Goal: Transaction & Acquisition: Purchase product/service

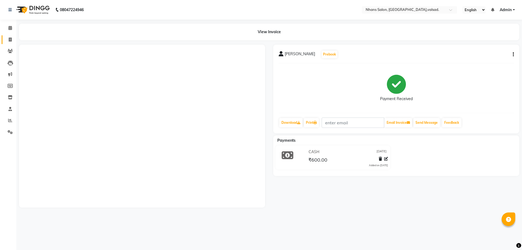
click at [16, 40] on div "View Invoice" at bounding box center [269, 32] width 509 height 17
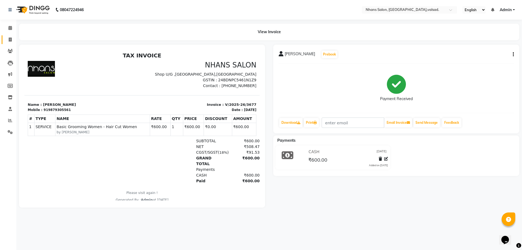
click at [4, 41] on link "Invoice" at bounding box center [8, 39] width 13 height 9
select select "service"
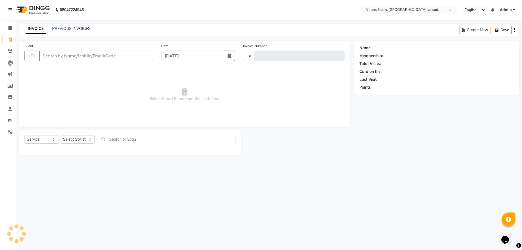
type input "3681"
select select "3706"
click at [67, 55] on input "Client" at bounding box center [96, 56] width 114 height 10
click at [67, 57] on input "Client" at bounding box center [96, 56] width 114 height 10
click at [74, 142] on select "Select Stylist [PERSON_NAME] DIVYA [PERSON_NAME] [PERSON_NAME] MEET OWAIS PALAK…" at bounding box center [78, 139] width 34 height 8
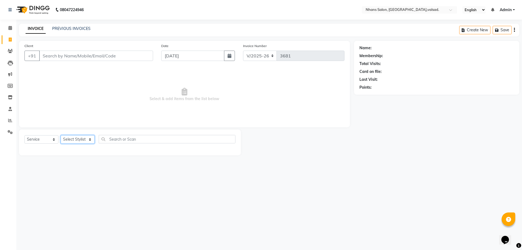
select select "52827"
click at [61, 135] on select "Select Stylist [PERSON_NAME] DIVYA [PERSON_NAME] [PERSON_NAME] MEET OWAIS PALAK…" at bounding box center [78, 139] width 34 height 8
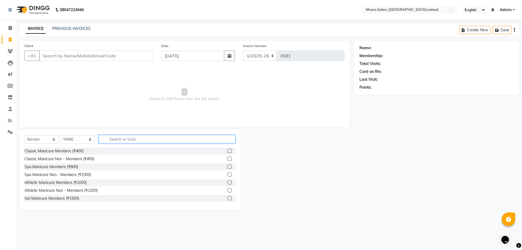
click at [128, 140] on input "text" at bounding box center [167, 139] width 137 height 8
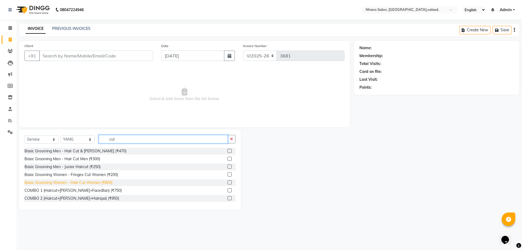
type input "cut"
click at [107, 181] on div "Basic Grooming Women - Hair Cut Women (₹600)" at bounding box center [68, 183] width 88 height 6
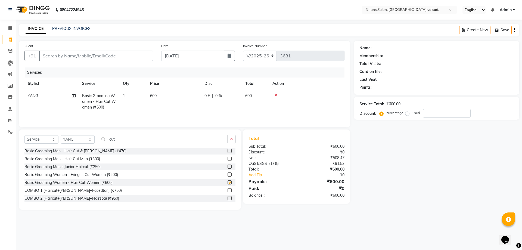
checkbox input "false"
drag, startPoint x: 118, startPoint y: 138, endPoint x: 67, endPoint y: 137, distance: 50.6
click at [67, 137] on div "Select Service Product Membership Package Voucher Prepaid Gift Card Select Styl…" at bounding box center [129, 141] width 211 height 13
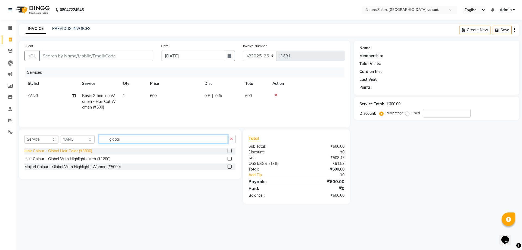
type input "global"
click at [81, 151] on div "Hair Colour - Global Hair Color (₹3800)" at bounding box center [58, 151] width 68 height 6
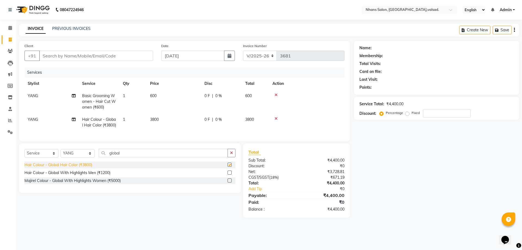
checkbox input "false"
click at [64, 56] on input "Client" at bounding box center [96, 56] width 114 height 10
type input "7"
type input "0"
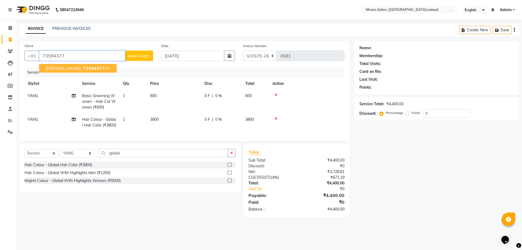
click at [62, 69] on span "[PERSON_NAME]" at bounding box center [63, 68] width 35 height 5
type input "7359437737"
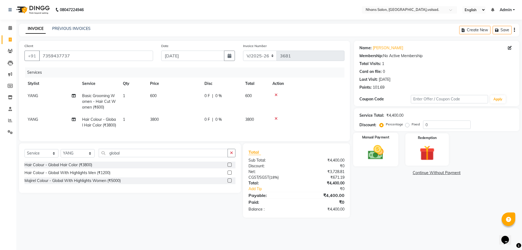
click at [378, 155] on img at bounding box center [375, 152] width 25 height 18
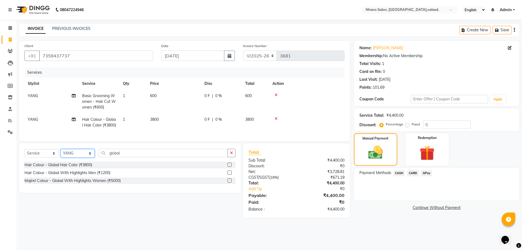
click at [69, 157] on select "Select Stylist [PERSON_NAME] DIVYA [PERSON_NAME] [PERSON_NAME] MEET OWAIS PALAK…" at bounding box center [78, 153] width 34 height 8
select select "29171"
click at [61, 157] on select "Select Stylist [PERSON_NAME] DIVYA [PERSON_NAME] [PERSON_NAME] MEET OWAIS PALAK…" at bounding box center [78, 153] width 34 height 8
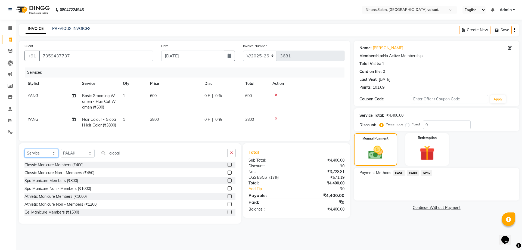
click at [39, 157] on select "Select Service Product Membership Package Voucher Prepaid Gift Card" at bounding box center [41, 153] width 34 height 8
select select "product"
click at [24, 157] on select "Select Service Product Membership Package Voucher Prepaid Gift Card" at bounding box center [41, 153] width 34 height 8
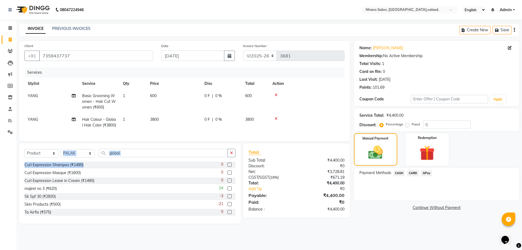
drag, startPoint x: 148, startPoint y: 171, endPoint x: 63, endPoint y: 155, distance: 87.0
click at [64, 155] on div "Select Service Product Membership Package Voucher Prepaid Gift Card Select Styl…" at bounding box center [130, 183] width 222 height 80
click at [140, 157] on input "global" at bounding box center [163, 153] width 129 height 8
drag, startPoint x: 140, startPoint y: 162, endPoint x: 114, endPoint y: 162, distance: 26.4
click at [116, 157] on input "global" at bounding box center [163, 153] width 129 height 8
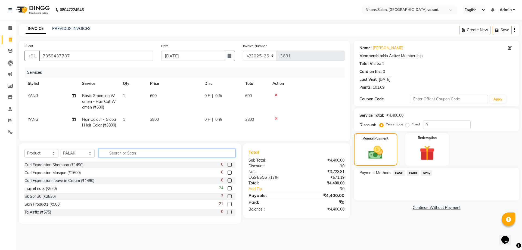
type input "a"
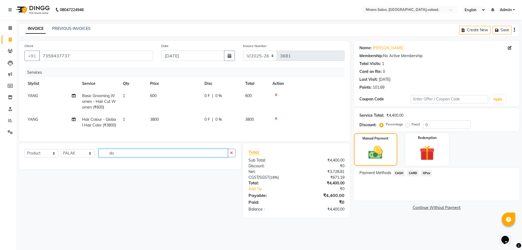
type input "d"
type input "insta"
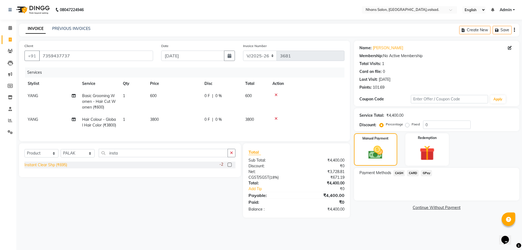
click at [59, 168] on div "Instant Clear Shp (₹695)" at bounding box center [45, 165] width 43 height 6
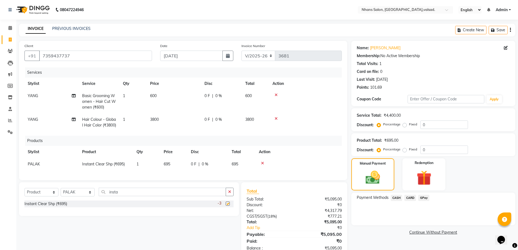
checkbox input "false"
click at [180, 170] on td "695" at bounding box center [173, 164] width 27 height 12
select select "29171"
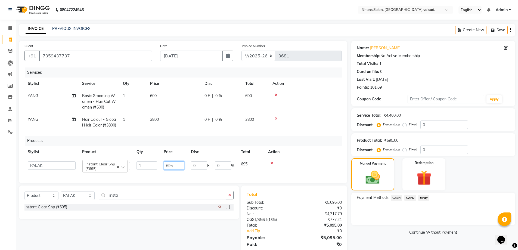
drag, startPoint x: 180, startPoint y: 170, endPoint x: 135, endPoint y: 170, distance: 45.1
click at [135, 170] on tr "[PERSON_NAME] DIVYA [PERSON_NAME] [PERSON_NAME] MEET OWAIS PALAK SHABANA SOMKIT…" at bounding box center [182, 166] width 317 height 16
drag, startPoint x: 171, startPoint y: 171, endPoint x: 147, endPoint y: 172, distance: 23.7
click at [147, 172] on tr "[PERSON_NAME] DIVYA [PERSON_NAME] [PERSON_NAME] MEET OWAIS PALAK SHABANA SOMKIT…" at bounding box center [182, 166] width 317 height 16
type input "5"
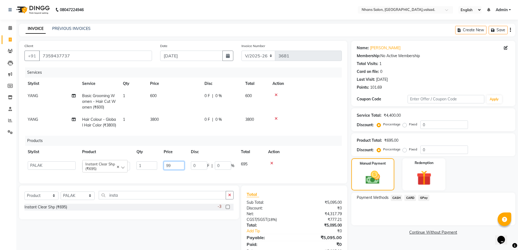
type input "990"
click at [395, 200] on span "CASH" at bounding box center [397, 198] width 12 height 6
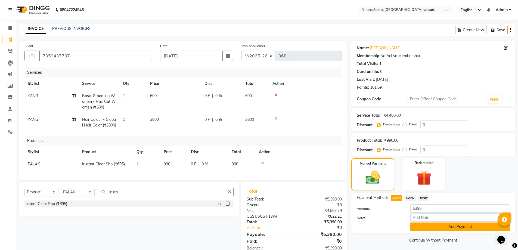
click at [426, 227] on button "Add Payment" at bounding box center [460, 226] width 100 height 8
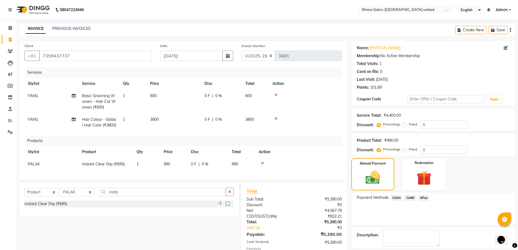
scroll to position [44, 0]
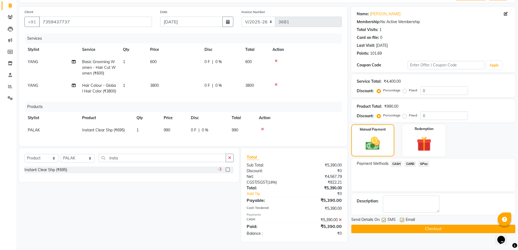
click at [410, 225] on button "Checkout" at bounding box center [433, 229] width 164 height 8
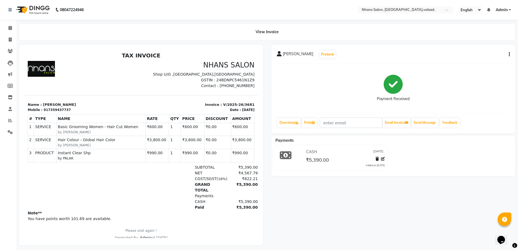
click at [220, 8] on nav "08047224946 Select Location × [GEOGRAPHIC_DATA], [GEOGRAPHIC_DATA],[GEOGRAPHIC_…" at bounding box center [259, 10] width 518 height 20
click at [11, 42] on span at bounding box center [10, 40] width 10 height 6
select select "service"
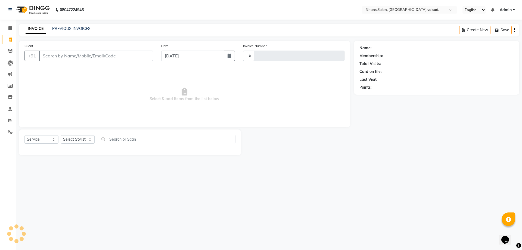
type input "3682"
select select "3706"
click at [83, 139] on select "Select Stylist" at bounding box center [78, 139] width 34 height 8
select select "52827"
click at [61, 135] on select "Select Stylist [PERSON_NAME] DIVYA [PERSON_NAME] [PERSON_NAME] MEET OWAIS PALAK…" at bounding box center [78, 139] width 34 height 8
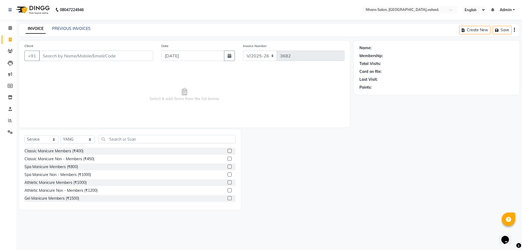
click at [125, 133] on div "Select Service Product Membership Package Voucher Prepaid Gift Card Select Styl…" at bounding box center [130, 169] width 222 height 80
click at [125, 140] on input "text" at bounding box center [167, 139] width 137 height 8
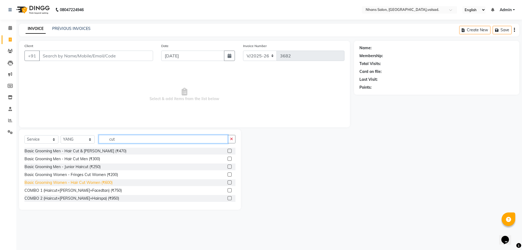
type input "cut"
click at [99, 183] on div "Basic Grooming Women - Hair Cut Women (₹600)" at bounding box center [68, 183] width 88 height 6
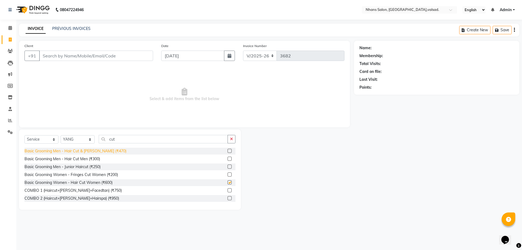
checkbox input "false"
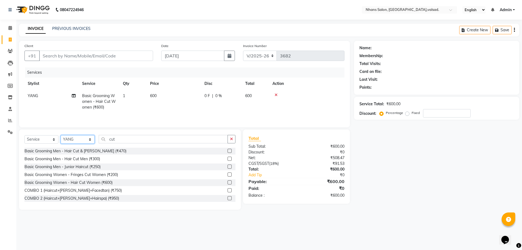
click at [80, 137] on select "Select Stylist [PERSON_NAME] DIVYA [PERSON_NAME] [PERSON_NAME] MEET OWAIS PALAK…" at bounding box center [78, 139] width 34 height 8
select select "20135"
click at [61, 135] on select "Select Stylist [PERSON_NAME] DIVYA [PERSON_NAME] [PERSON_NAME] MEET OWAIS PALAK…" at bounding box center [78, 139] width 34 height 8
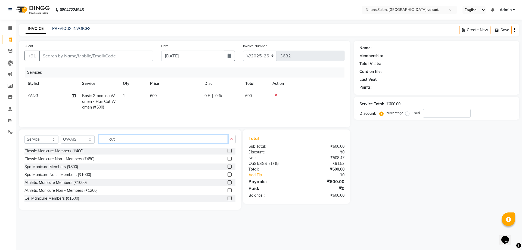
click at [125, 140] on input "cut" at bounding box center [163, 139] width 129 height 8
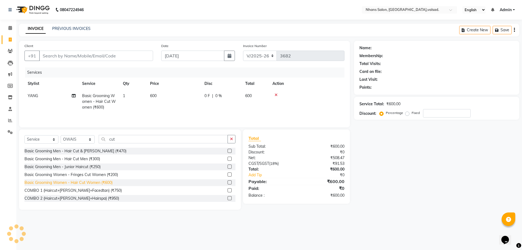
click at [109, 183] on div "Basic Grooming Women - Hair Cut Women (₹600)" at bounding box center [68, 183] width 88 height 6
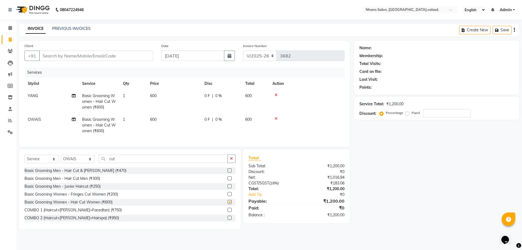
checkbox input "false"
click at [94, 59] on input "Client" at bounding box center [96, 56] width 114 height 10
type input "8"
type input "0"
type input "8160131911"
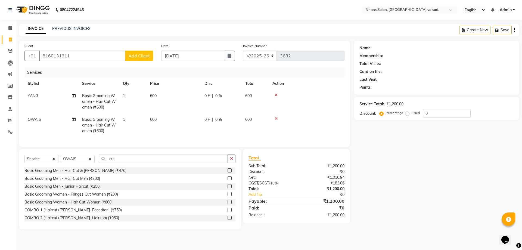
click at [138, 58] on span "Add Client" at bounding box center [138, 55] width 21 height 5
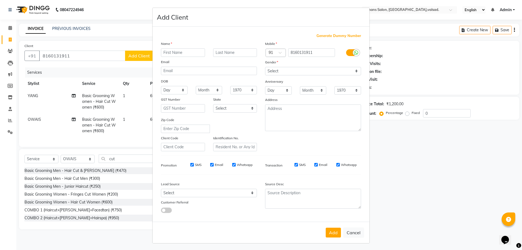
click at [184, 52] on input "text" at bounding box center [183, 52] width 44 height 8
type input "Reni"
type input "[PERSON_NAME]"
click at [276, 69] on select "Select [DEMOGRAPHIC_DATA] [DEMOGRAPHIC_DATA] Other Prefer Not To Say" at bounding box center [313, 71] width 96 height 8
select select "[DEMOGRAPHIC_DATA]"
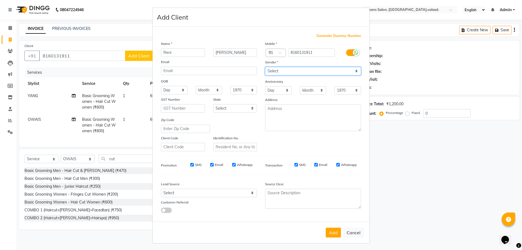
click at [265, 67] on select "Select [DEMOGRAPHIC_DATA] [DEMOGRAPHIC_DATA] Other Prefer Not To Say" at bounding box center [313, 71] width 96 height 8
click at [329, 227] on div "Add Cancel" at bounding box center [261, 232] width 217 height 21
click at [329, 231] on button "Add" at bounding box center [333, 233] width 15 height 10
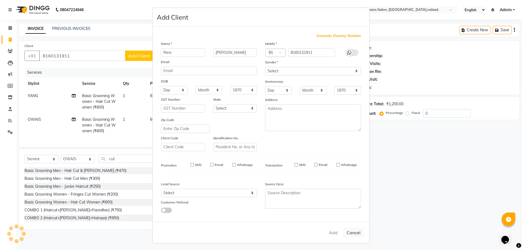
select select
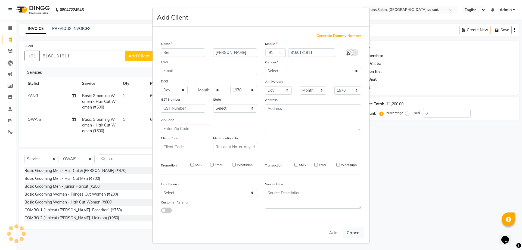
select select
checkbox input "false"
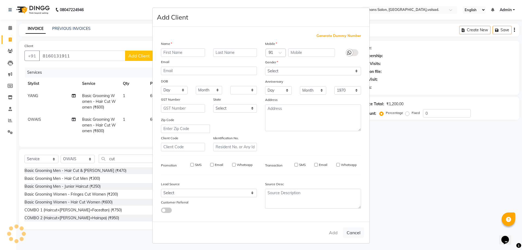
checkbox input "false"
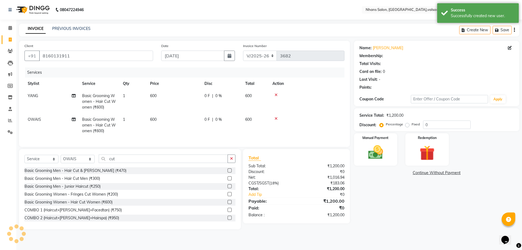
select select "1: Object"
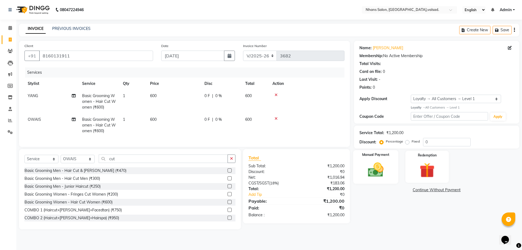
click at [393, 177] on div "Manual Payment" at bounding box center [375, 166] width 45 height 33
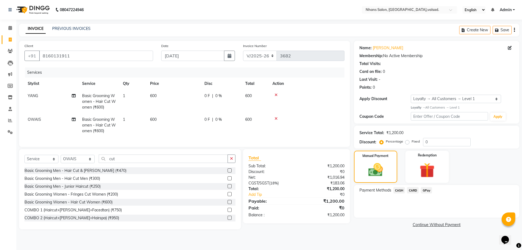
click at [401, 190] on span "CASH" at bounding box center [399, 190] width 12 height 6
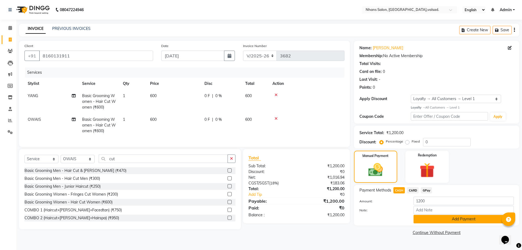
click at [419, 220] on button "Add Payment" at bounding box center [464, 219] width 100 height 8
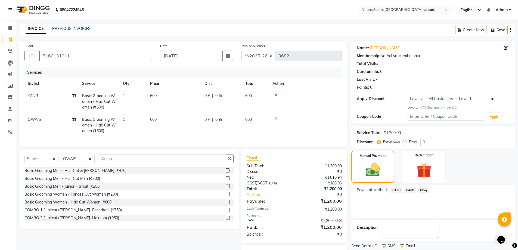
scroll to position [32, 0]
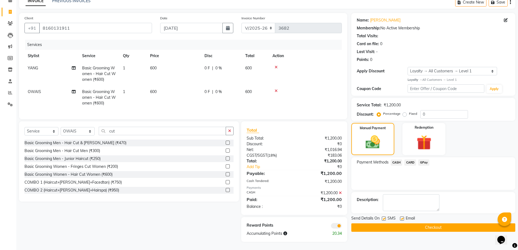
click at [430, 223] on button "Checkout" at bounding box center [433, 227] width 164 height 8
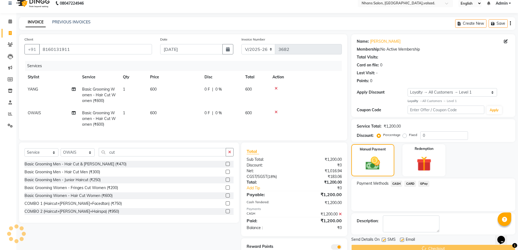
scroll to position [5, 0]
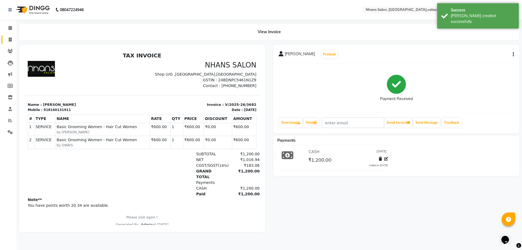
click at [3, 36] on link "Invoice" at bounding box center [8, 39] width 13 height 9
select select "service"
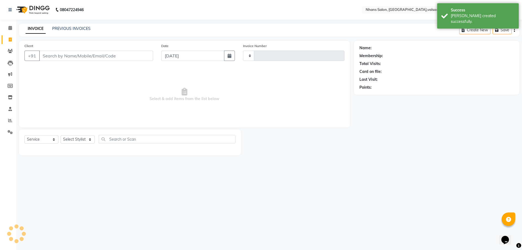
type input "3683"
select select "3706"
click at [80, 138] on select "Select Stylist" at bounding box center [78, 139] width 34 height 8
select select "78123"
click at [61, 135] on select "Select Stylist [PERSON_NAME] DIVYA [PERSON_NAME] [PERSON_NAME] MEET OWAIS PALAK…" at bounding box center [78, 139] width 34 height 8
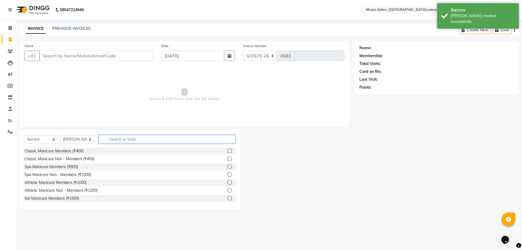
click at [116, 138] on input "text" at bounding box center [167, 139] width 137 height 8
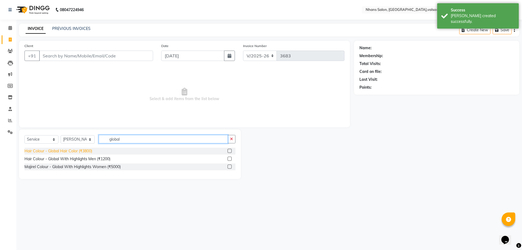
type input "global"
click at [84, 153] on div "Hair Colour - Global Hair Color (₹3800)" at bounding box center [58, 151] width 68 height 6
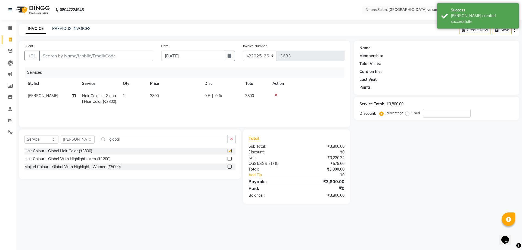
checkbox input "false"
click at [175, 87] on th "Price" at bounding box center [174, 84] width 54 height 12
click at [179, 97] on td "3800" at bounding box center [174, 99] width 54 height 18
select select "78123"
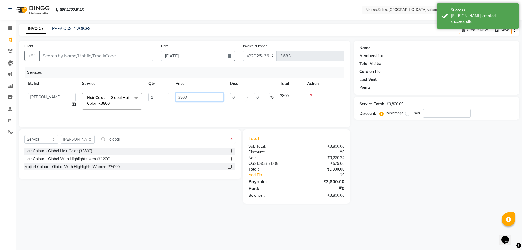
click at [181, 98] on input "3800" at bounding box center [200, 97] width 48 height 8
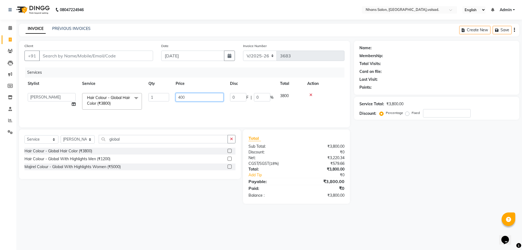
type input "4000"
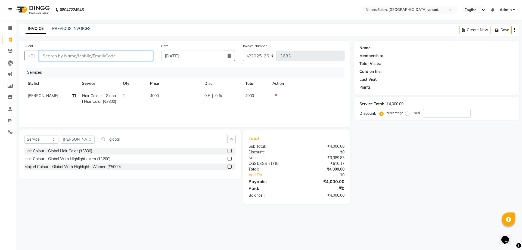
click at [119, 55] on input "Client" at bounding box center [96, 56] width 114 height 10
type input "9"
type input "0"
type input "9106616507"
click at [139, 52] on button "Add Client" at bounding box center [139, 56] width 28 height 10
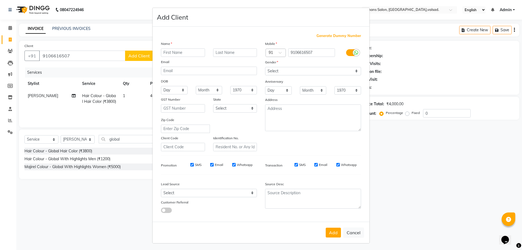
click at [182, 54] on input "text" at bounding box center [183, 52] width 44 height 8
type input "[GEOGRAPHIC_DATA]"
type input "[PERSON_NAME]"
click at [284, 72] on select "Select [DEMOGRAPHIC_DATA] [DEMOGRAPHIC_DATA] Other Prefer Not To Say" at bounding box center [313, 71] width 96 height 8
select select "[DEMOGRAPHIC_DATA]"
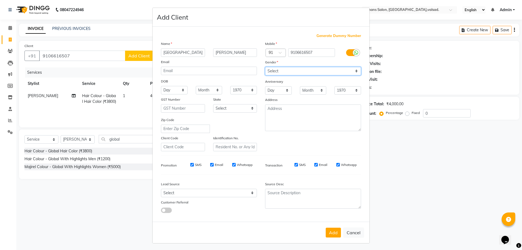
click at [265, 67] on select "Select [DEMOGRAPHIC_DATA] [DEMOGRAPHIC_DATA] Other Prefer Not To Say" at bounding box center [313, 71] width 96 height 8
click at [334, 233] on button "Add" at bounding box center [333, 233] width 15 height 10
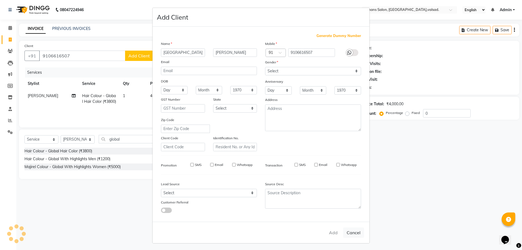
select select
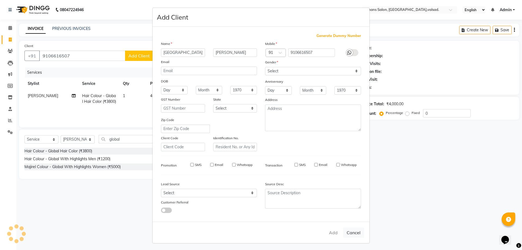
select select
checkbox input "false"
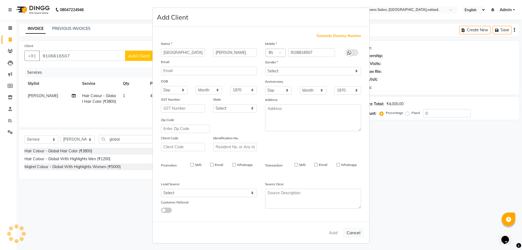
checkbox input "false"
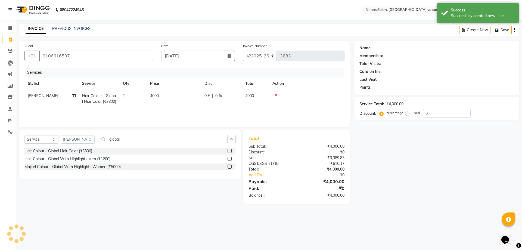
select select "1: Object"
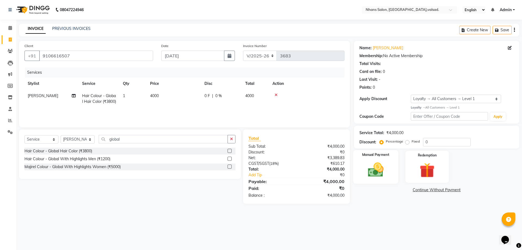
click at [379, 176] on img at bounding box center [375, 170] width 25 height 18
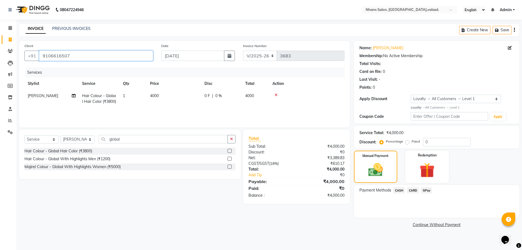
click at [116, 54] on input "9106616507" at bounding box center [96, 56] width 114 height 10
click at [381, 160] on div "Manual Payment" at bounding box center [375, 166] width 45 height 33
click at [396, 191] on span "CASH" at bounding box center [399, 190] width 12 height 6
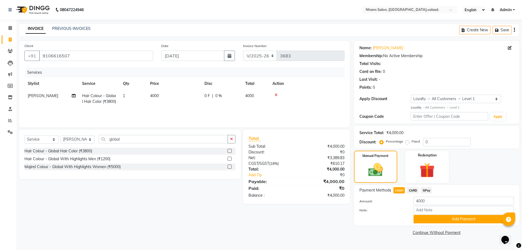
click at [412, 190] on span "CARD" at bounding box center [413, 190] width 12 height 6
click at [422, 217] on button "Add Payment" at bounding box center [464, 219] width 100 height 8
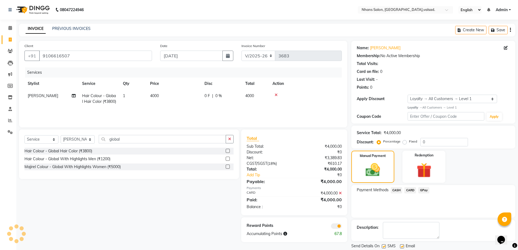
click at [401, 193] on span "CASH" at bounding box center [397, 190] width 12 height 6
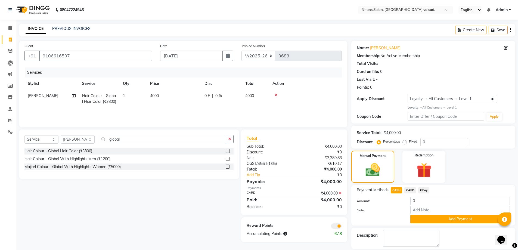
scroll to position [25, 0]
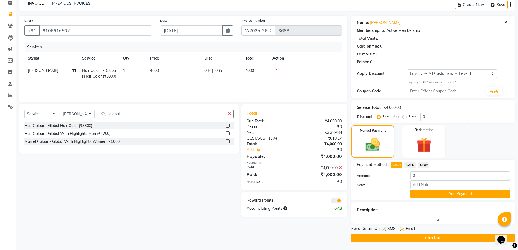
click at [423, 236] on button "Checkout" at bounding box center [433, 238] width 164 height 8
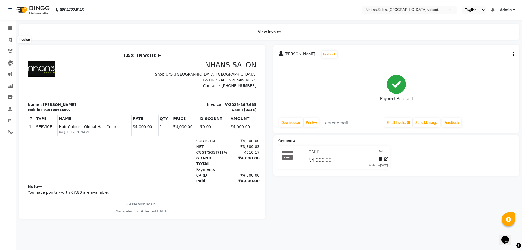
click at [11, 41] on icon at bounding box center [10, 40] width 3 height 4
select select "service"
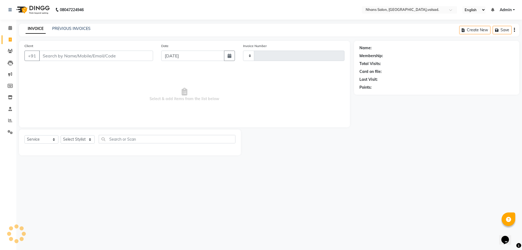
type input "3684"
select select "3706"
click at [80, 56] on input "Client" at bounding box center [96, 56] width 114 height 10
click at [77, 55] on input "Client" at bounding box center [96, 56] width 114 height 10
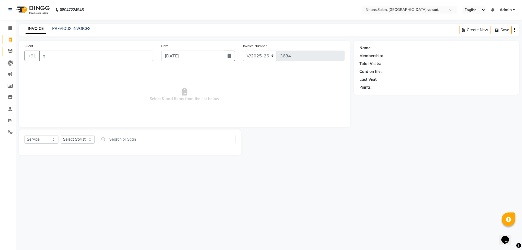
type input "g"
click at [12, 51] on icon at bounding box center [10, 51] width 5 height 4
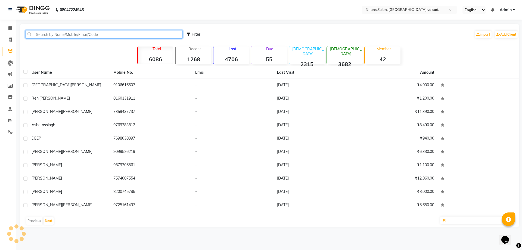
click at [94, 33] on input "text" at bounding box center [103, 34] width 157 height 8
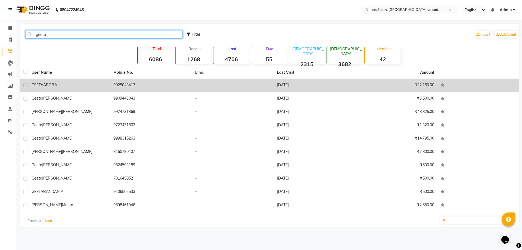
type input "geeta"
click at [50, 85] on span "ARORA" at bounding box center [50, 84] width 14 height 5
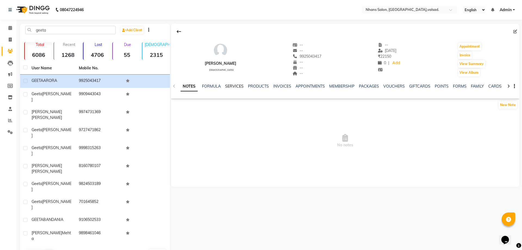
click at [238, 85] on link "SERVICES" at bounding box center [234, 86] width 18 height 5
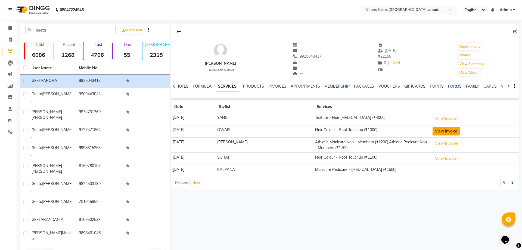
click at [449, 133] on button "View Invoice" at bounding box center [446, 131] width 27 height 8
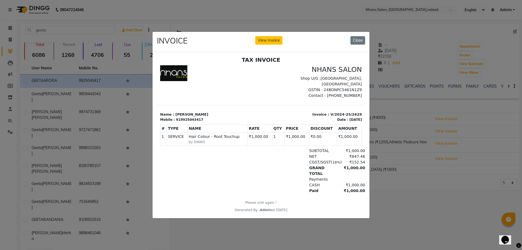
scroll to position [4, 0]
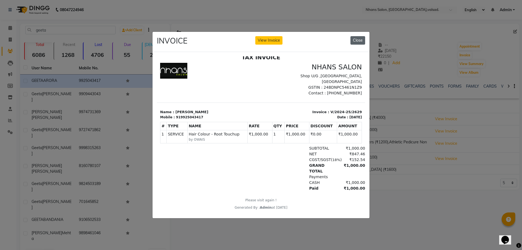
click at [360, 40] on button "Close" at bounding box center [358, 40] width 15 height 8
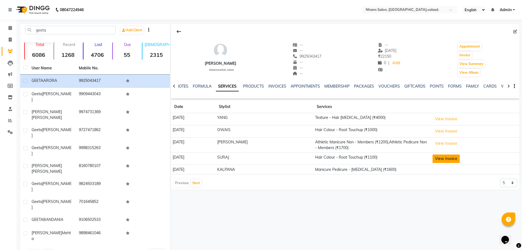
click at [444, 159] on button "View Invoice" at bounding box center [446, 158] width 27 height 8
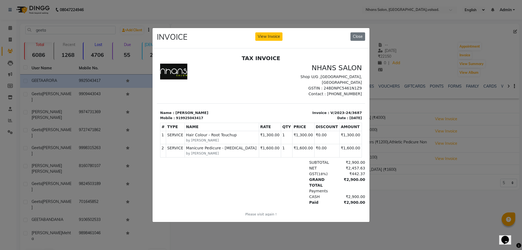
scroll to position [0, 0]
click at [355, 36] on button "Close" at bounding box center [358, 36] width 15 height 8
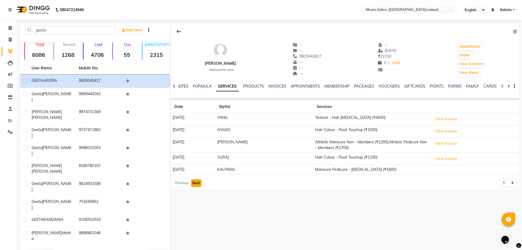
click at [199, 183] on button "Next" at bounding box center [196, 183] width 10 height 8
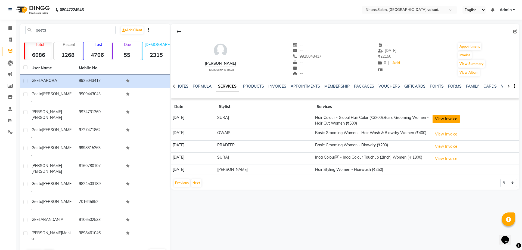
click at [453, 122] on button "View Invoice" at bounding box center [446, 119] width 27 height 8
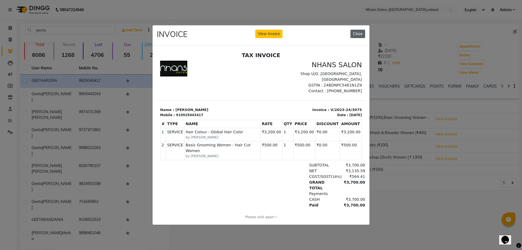
click at [356, 32] on button "Close" at bounding box center [358, 34] width 15 height 8
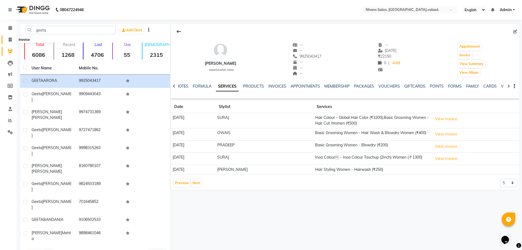
click at [9, 39] on icon at bounding box center [10, 40] width 3 height 4
select select "service"
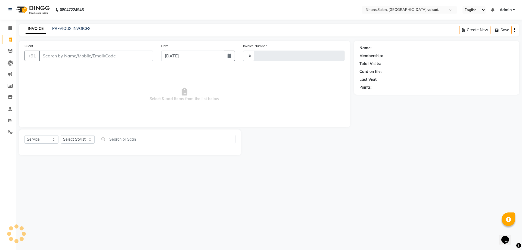
type input "3684"
select select "3706"
click at [66, 54] on input "Client" at bounding box center [96, 56] width 114 height 10
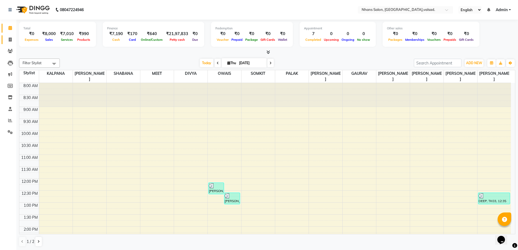
click at [13, 41] on span at bounding box center [10, 40] width 10 height 6
select select "service"
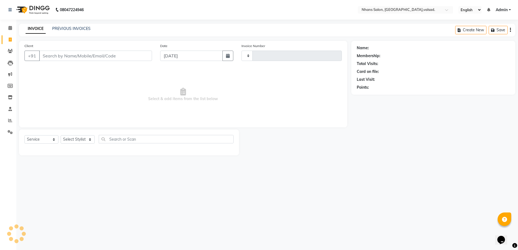
type input "3683"
select select "3706"
click at [79, 61] on div "Client +91" at bounding box center [88, 54] width 137 height 22
click at [80, 59] on input "Client" at bounding box center [96, 56] width 114 height 10
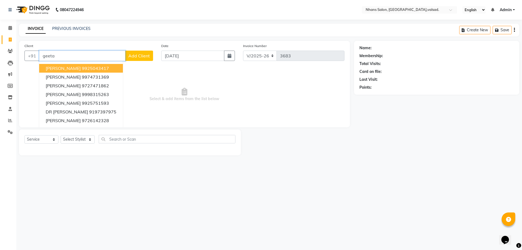
click at [66, 67] on span "[PERSON_NAME]" at bounding box center [63, 68] width 35 height 5
type input "9925043417"
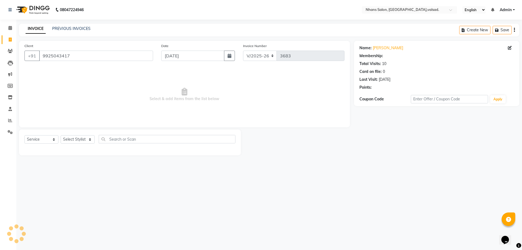
select select "1: Object"
